Goal: Transaction & Acquisition: Purchase product/service

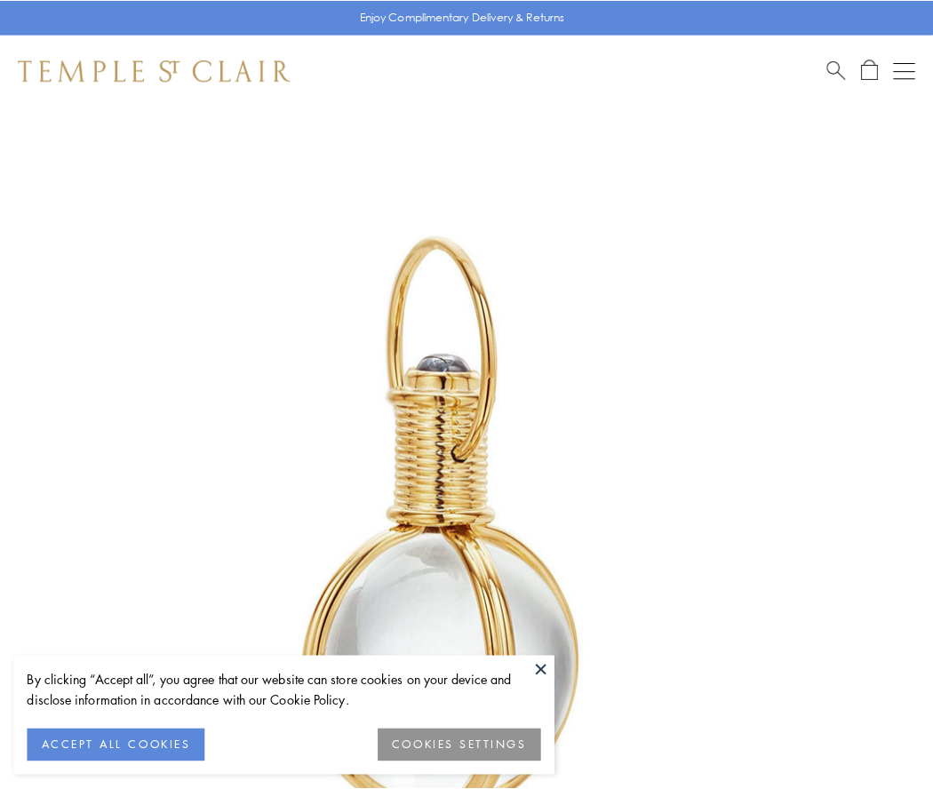
scroll to position [464, 0]
